Goal: Information Seeking & Learning: Find specific fact

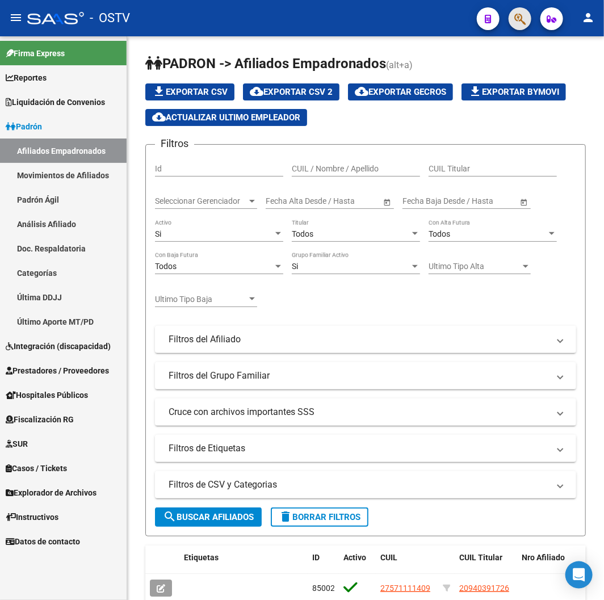
click at [514, 10] on span "button" at bounding box center [519, 18] width 11 height 23
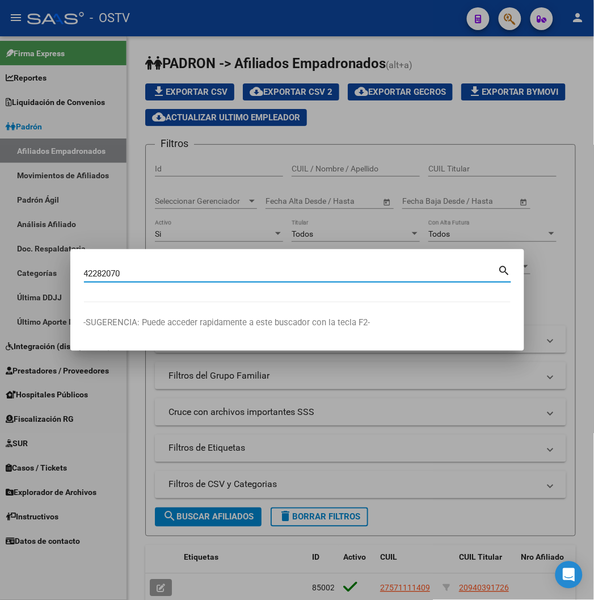
type input "42282070"
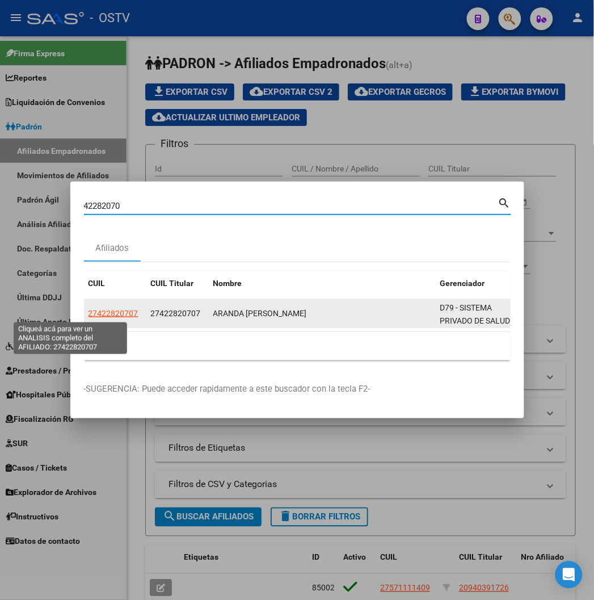
click at [89, 309] on span "27422820707" at bounding box center [114, 313] width 50 height 9
type textarea "27422820707"
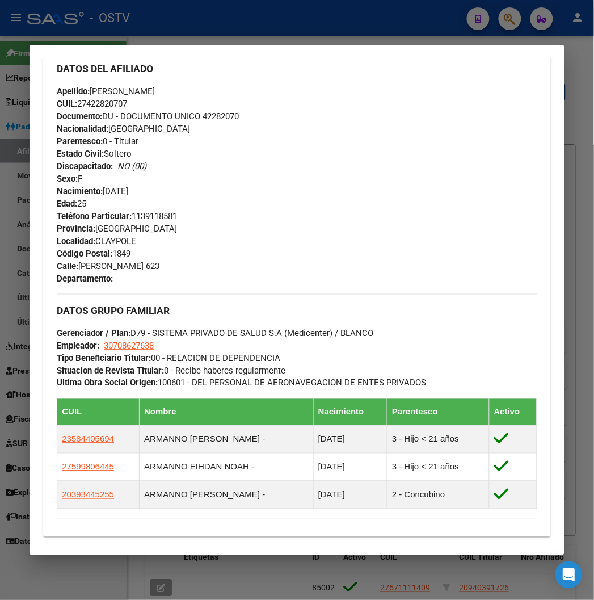
scroll to position [599, 0]
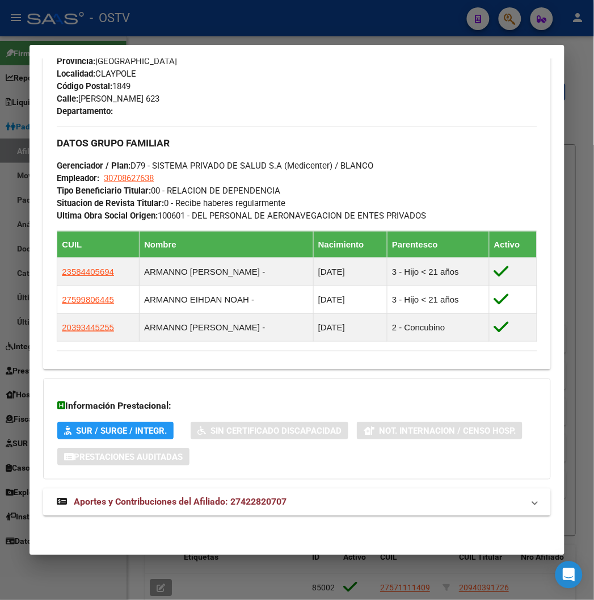
click at [95, 483] on div "DATOS PADRÓN ÁGIL: ARANDA SHIRLEY NAIMID XIOMARA | ACTIVO | AFILIADO TITULAR Da…" at bounding box center [296, 14] width 507 height 1029
click at [133, 506] on span "Aportes y Contribuciones del Afiliado: 27422820707" at bounding box center [180, 501] width 213 height 11
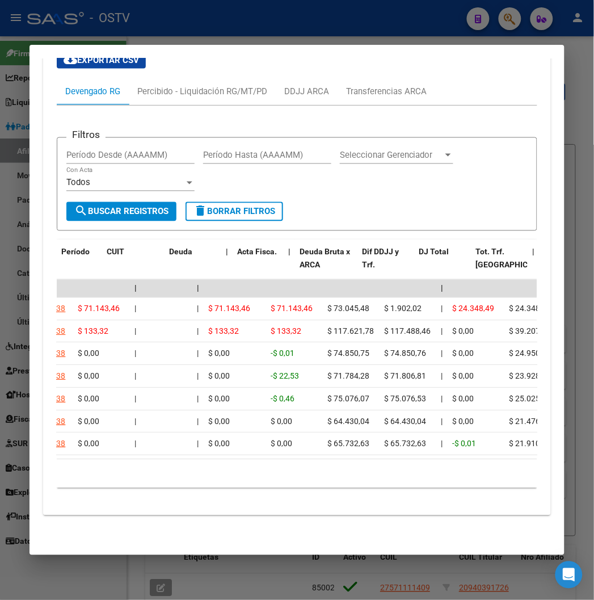
scroll to position [0, 0]
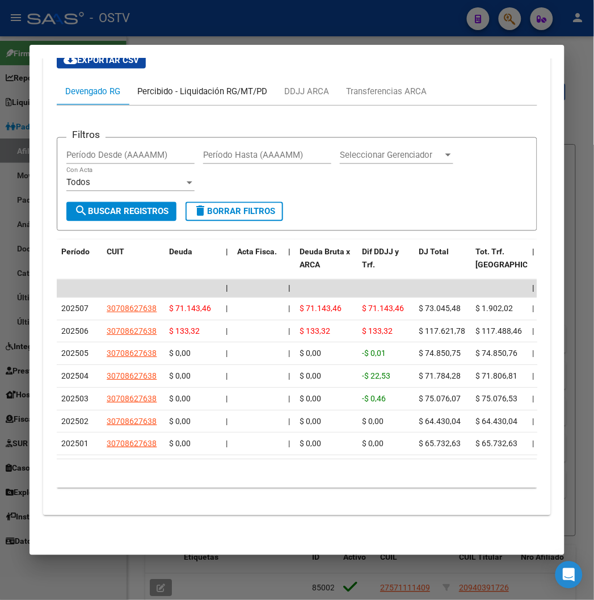
click at [185, 96] on div "Percibido - Liquidación RG/MT/PD" at bounding box center [202, 91] width 147 height 27
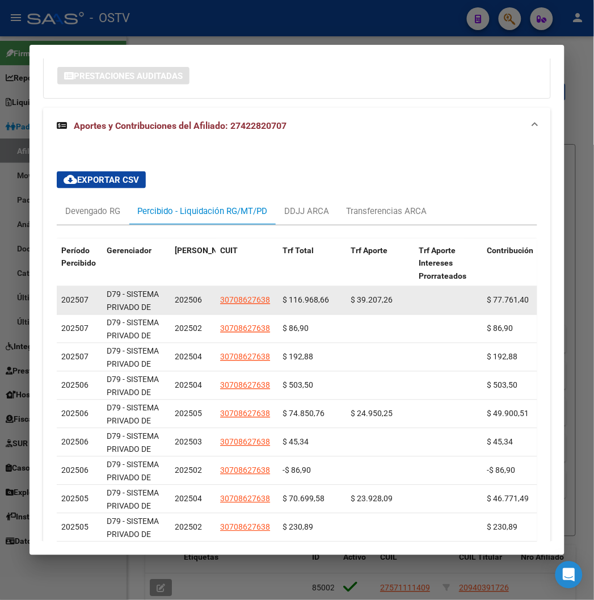
scroll to position [1034, 0]
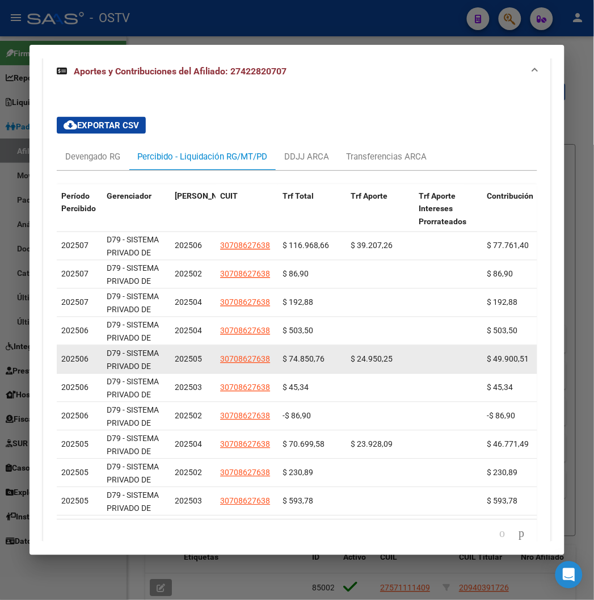
click at [369, 365] on div "$ 24.950,25" at bounding box center [380, 359] width 59 height 13
click at [359, 364] on div "$ 24.950,25" at bounding box center [380, 359] width 59 height 13
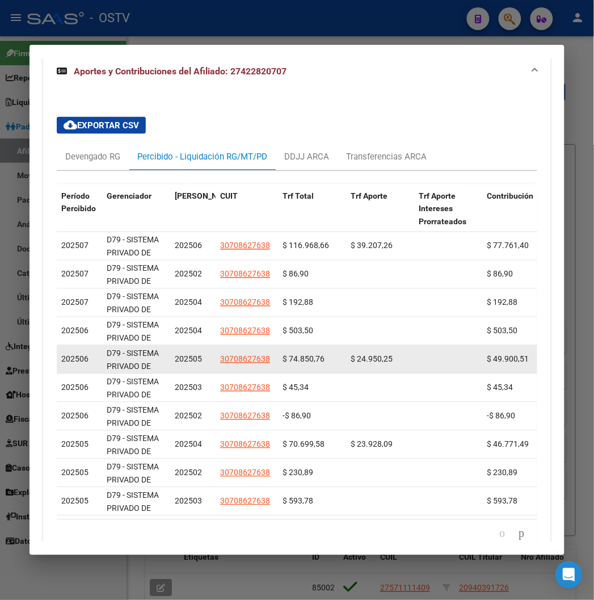
click at [355, 364] on div "$ 24.950,25" at bounding box center [380, 359] width 59 height 13
click at [351, 355] on span "$ 24.950,25" at bounding box center [372, 359] width 42 height 9
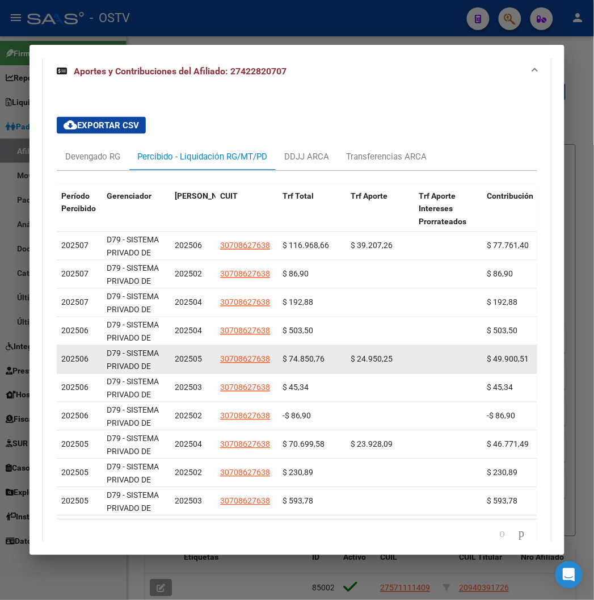
click at [351, 355] on span "$ 24.950,25" at bounding box center [372, 359] width 42 height 9
click at [359, 360] on span "$ 24.950,25" at bounding box center [372, 359] width 42 height 9
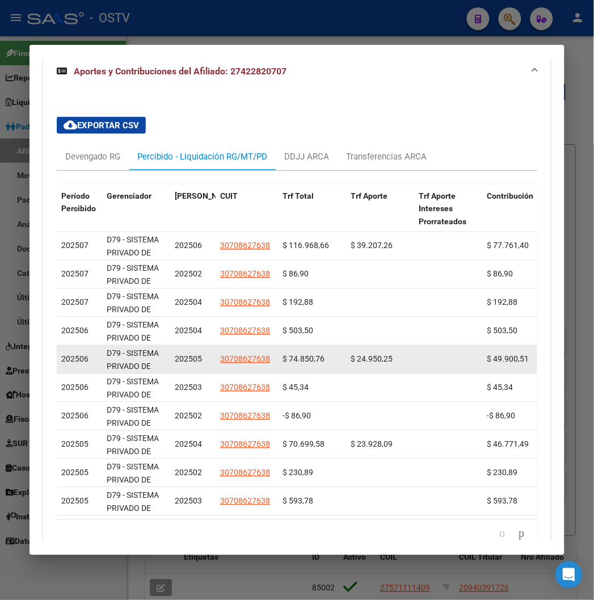
click at [359, 360] on span "$ 24.950,25" at bounding box center [372, 359] width 42 height 9
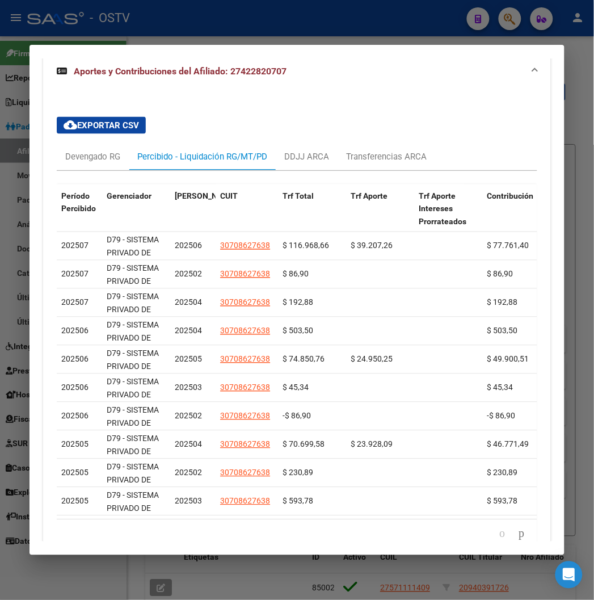
click at [240, 39] on div at bounding box center [297, 300] width 594 height 600
